Goal: Navigation & Orientation: Find specific page/section

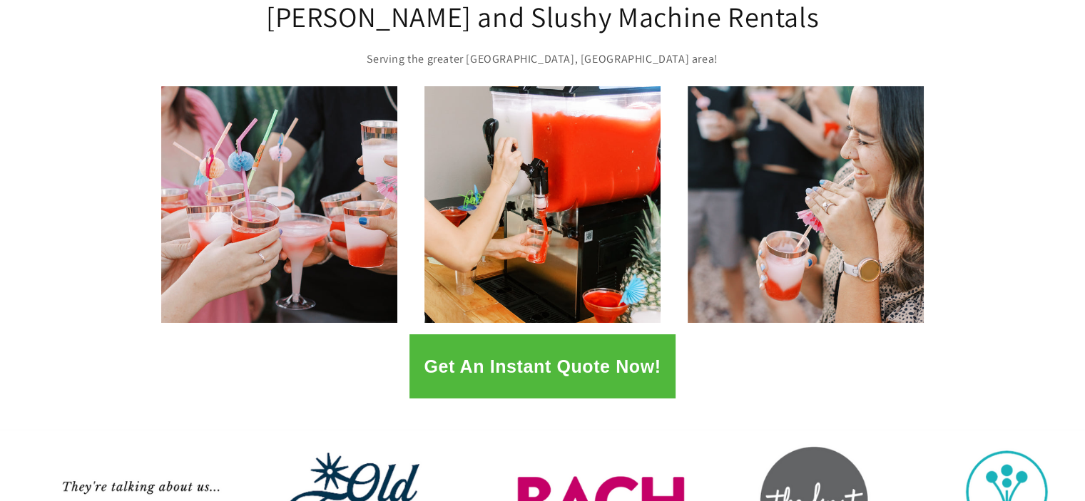
scroll to position [214, 0]
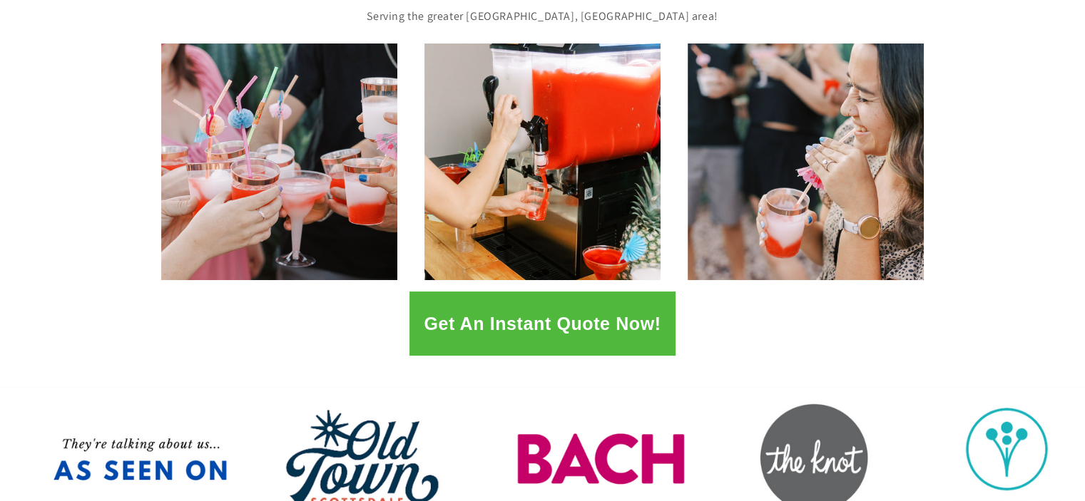
click at [536, 327] on button "Get An Instant Quote Now!" at bounding box center [541, 324] width 265 height 64
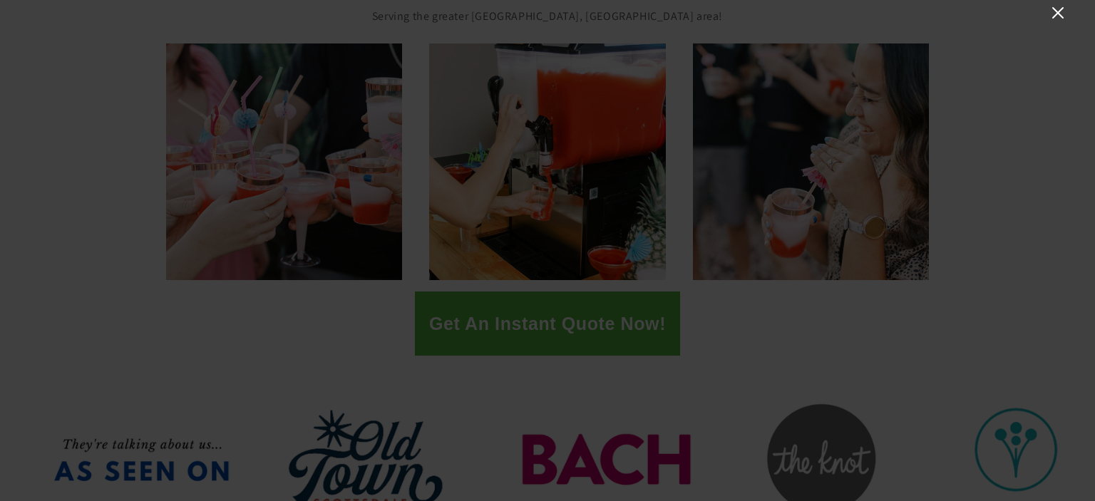
click at [1054, 10] on icon "Close" at bounding box center [1058, 12] width 17 height 17
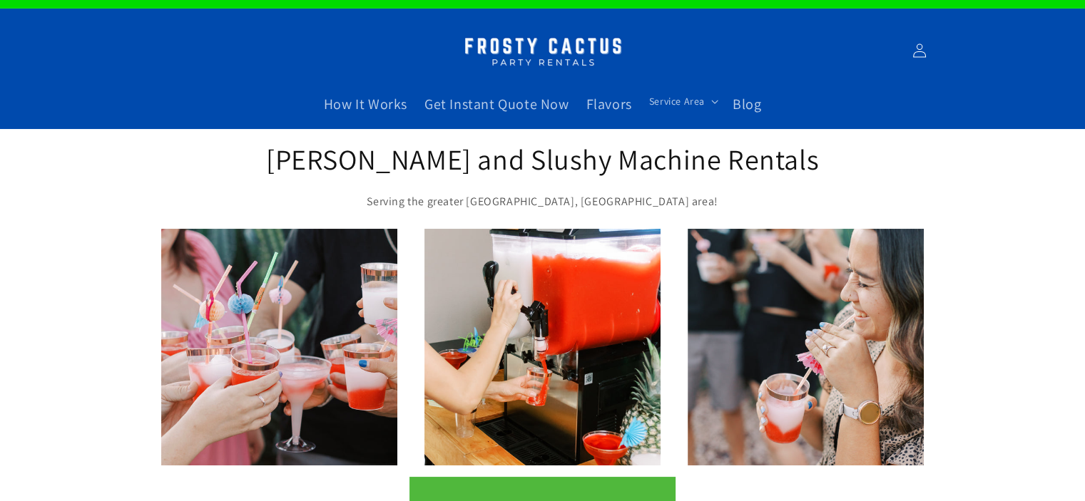
scroll to position [0, 0]
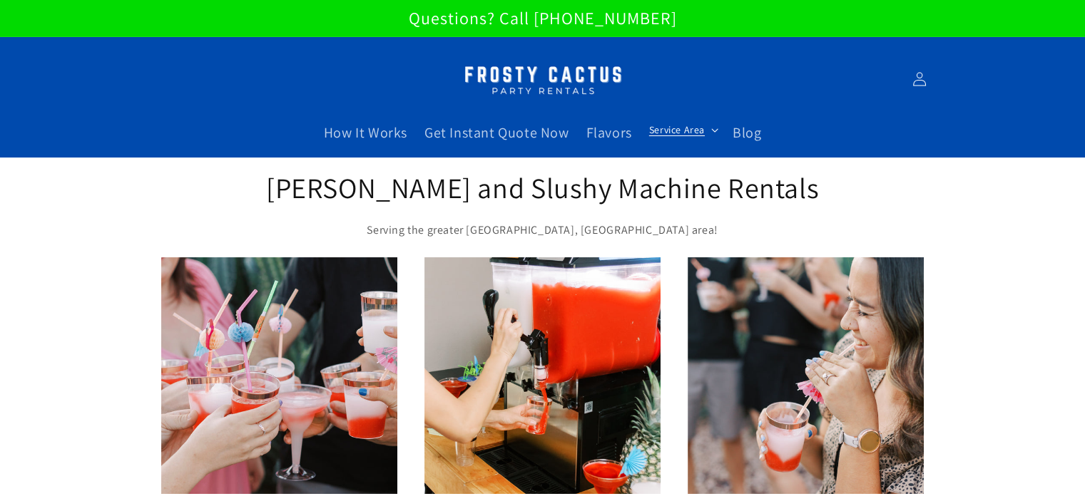
click at [715, 127] on summary "Service Area" at bounding box center [681, 130] width 83 height 30
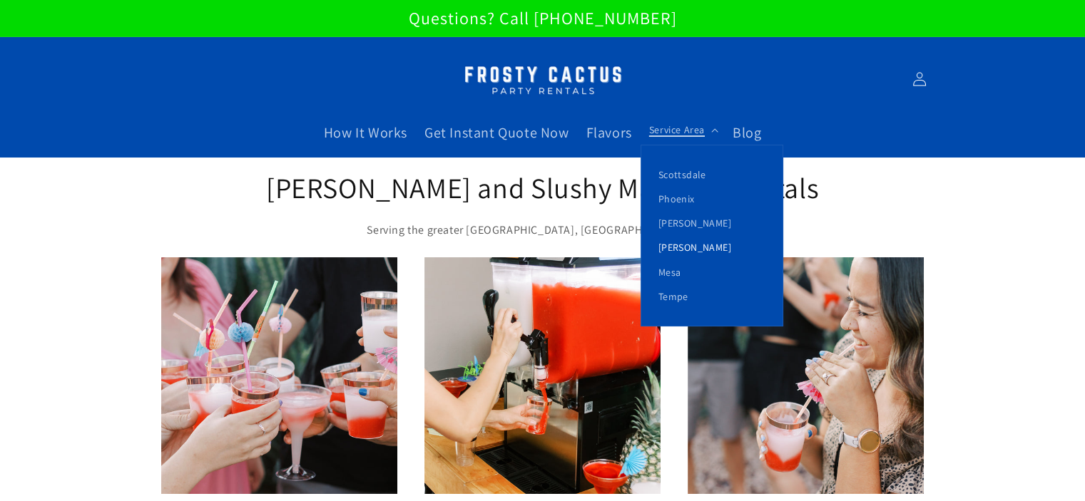
click at [676, 245] on link "[PERSON_NAME]" at bounding box center [711, 247] width 141 height 24
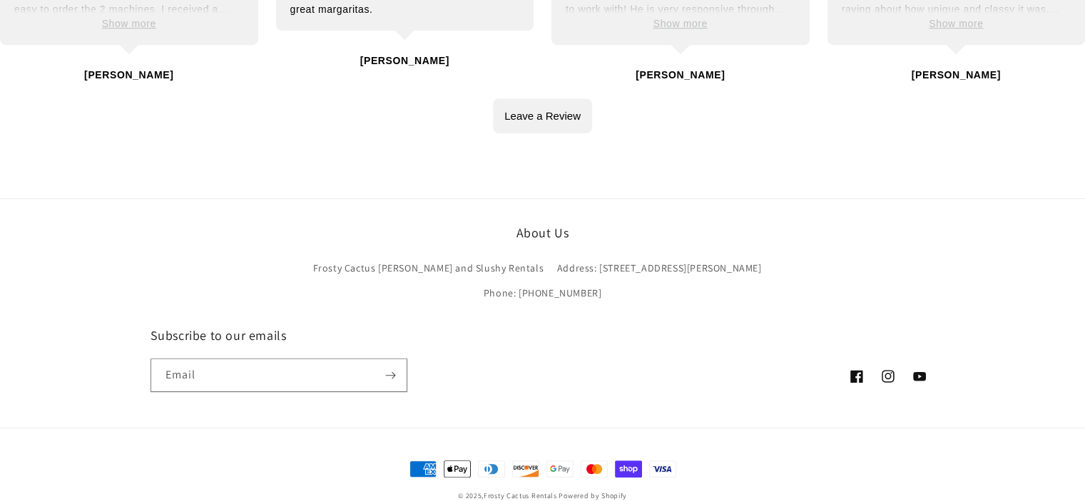
scroll to position [931, 0]
